Goal: Task Accomplishment & Management: Complete application form

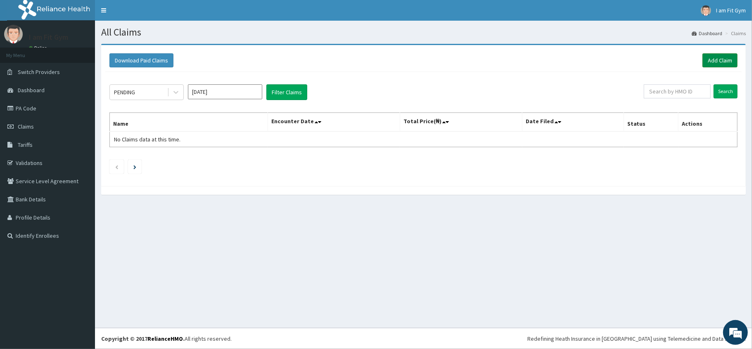
click at [718, 55] on link "Add Claim" at bounding box center [720, 60] width 35 height 14
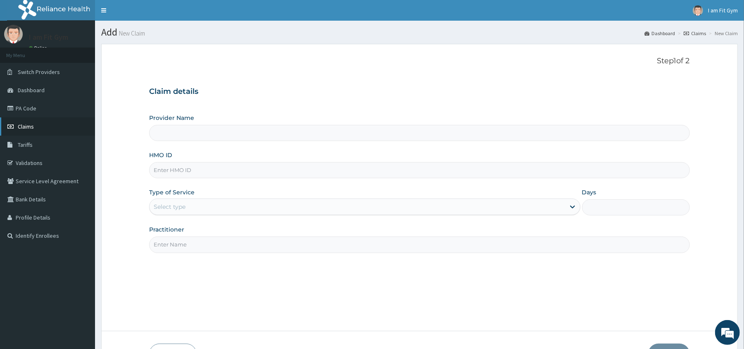
click at [22, 126] on span "Claims" at bounding box center [26, 126] width 16 height 7
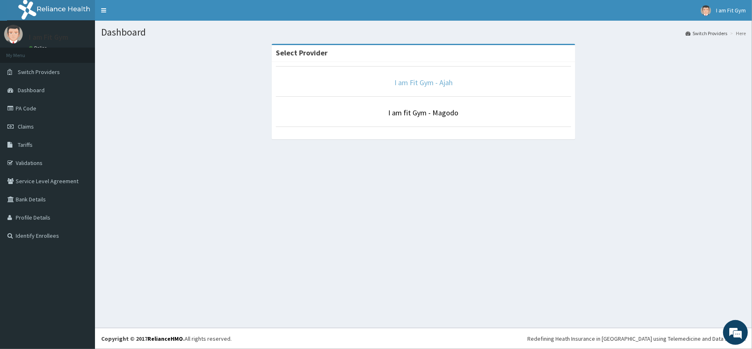
click at [412, 85] on link "I am Fit Gym - Ajah" at bounding box center [424, 83] width 58 height 10
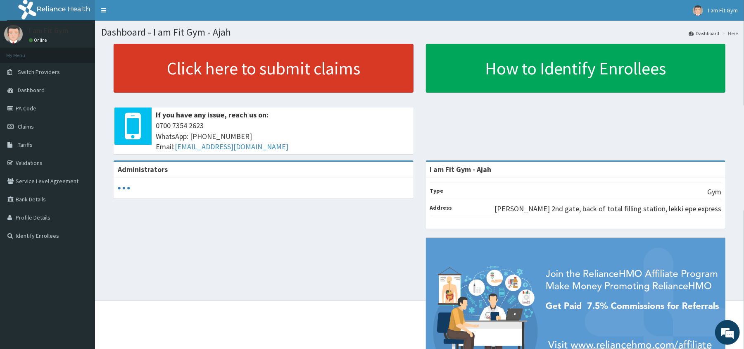
click at [321, 78] on link "Click here to submit claims" at bounding box center [264, 68] width 300 height 49
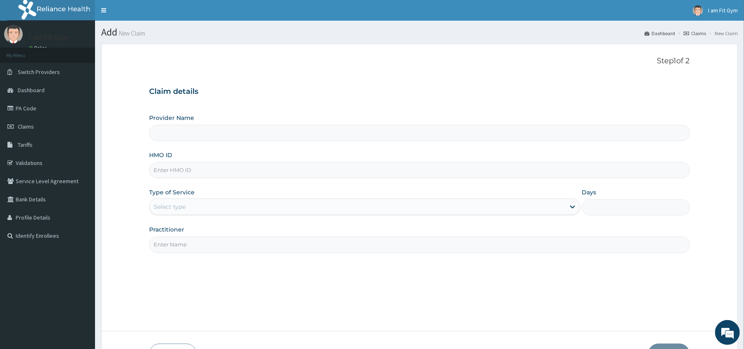
type input "I am Fit Gym - Ajah"
type input "1"
click at [176, 171] on input "HMO ID" at bounding box center [419, 170] width 540 height 16
type input "abp//10467/a"
click at [164, 247] on input "Practitioner" at bounding box center [419, 244] width 540 height 16
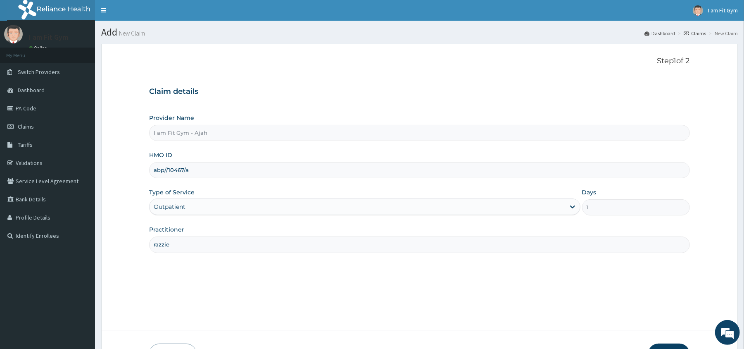
scroll to position [57, 0]
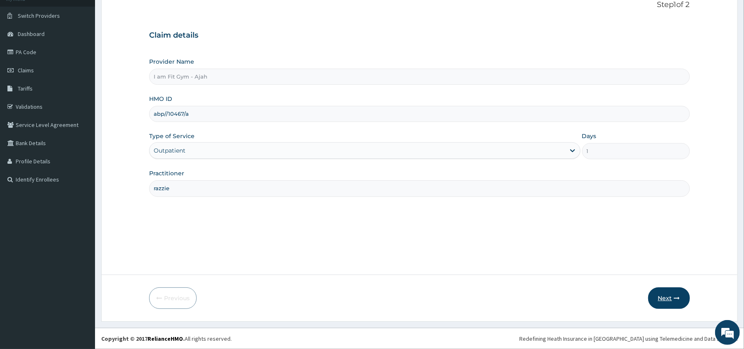
type input "razzie"
click at [668, 293] on button "Next" at bounding box center [669, 297] width 42 height 21
click at [168, 114] on input "abp//10467/a" at bounding box center [419, 114] width 540 height 16
type input "abp/10467/a"
click at [666, 300] on button "Next" at bounding box center [669, 297] width 42 height 21
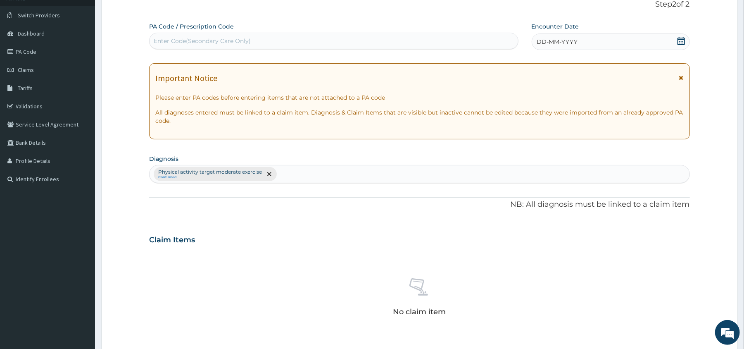
click at [560, 42] on span "DD-MM-YYYY" at bounding box center [557, 42] width 41 height 8
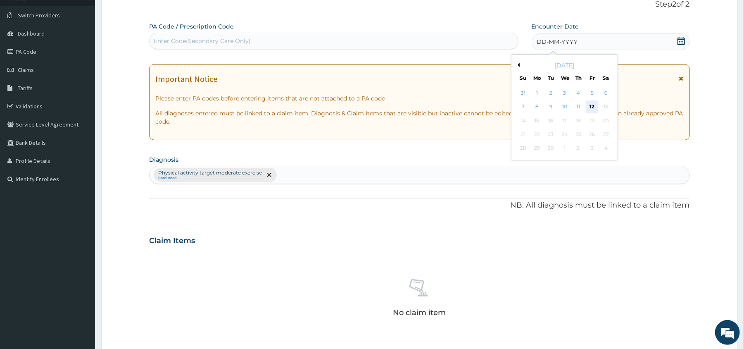
click at [590, 107] on div "12" at bounding box center [592, 107] width 12 height 12
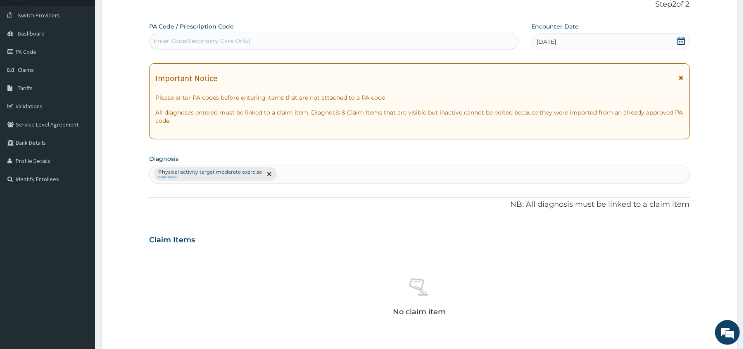
click at [176, 36] on div "Enter Code(Secondary Care Only)" at bounding box center [334, 40] width 368 height 13
type input "PA/FD6BBA"
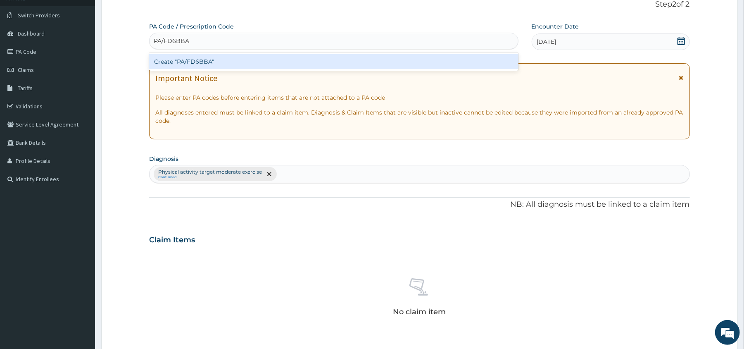
click at [190, 62] on div "Create "PA/FD6BBA"" at bounding box center [333, 61] width 369 height 15
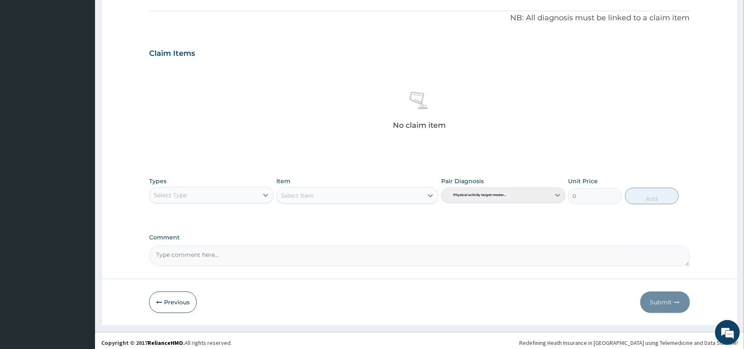
scroll to position [247, 0]
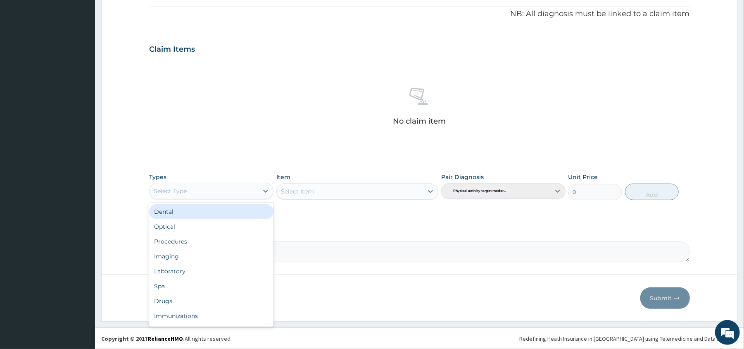
click at [176, 195] on div "Select Type" at bounding box center [170, 191] width 33 height 8
type input "gym"
click at [174, 212] on div "Gym" at bounding box center [211, 211] width 124 height 15
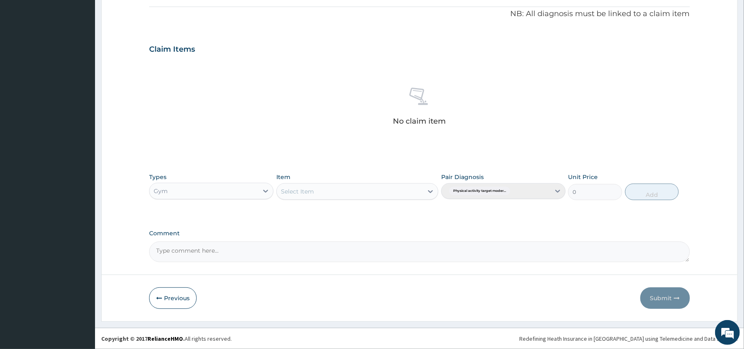
click at [345, 192] on div "Select Item" at bounding box center [350, 191] width 146 height 13
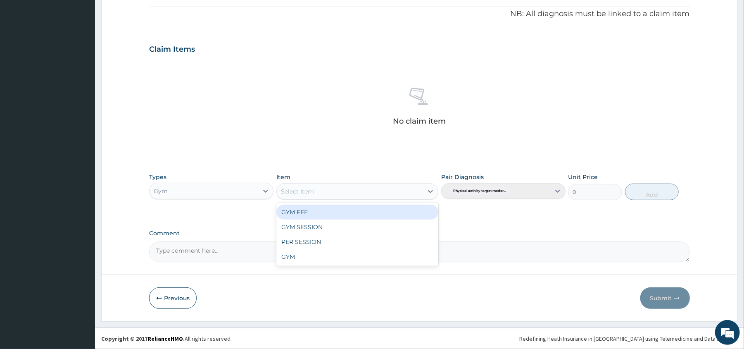
click at [314, 215] on div "GYM FEE" at bounding box center [357, 212] width 162 height 15
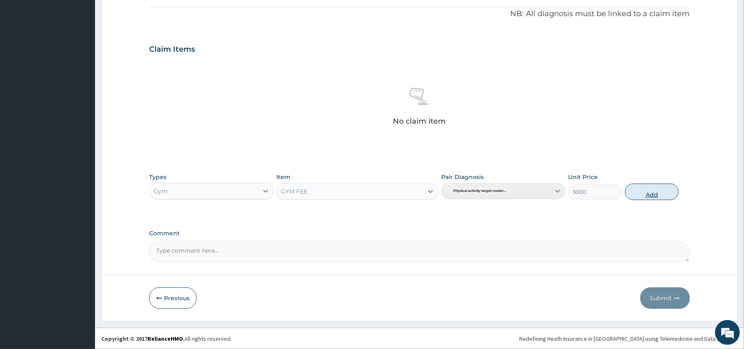
click at [641, 191] on button "Add" at bounding box center [652, 191] width 54 height 17
type input "0"
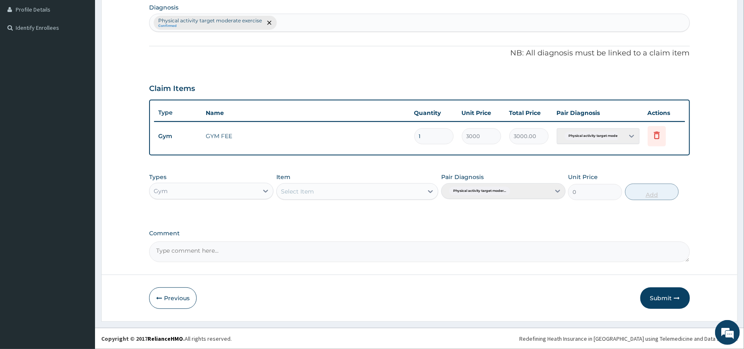
scroll to position [208, 0]
click at [658, 302] on button "Submit" at bounding box center [665, 297] width 50 height 21
